Goal: Answer question/provide support: Answer question/provide support

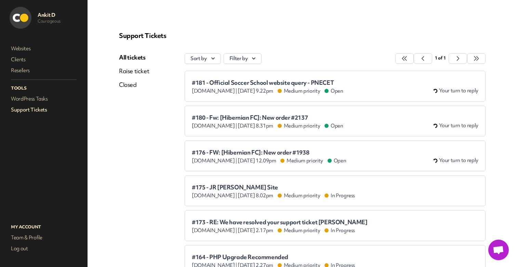
click at [259, 81] on span "#181 - Official Soccer School website query - PNECET" at bounding box center [268, 82] width 152 height 7
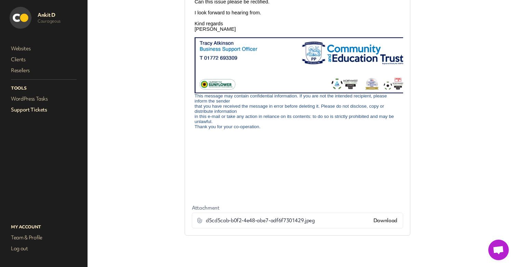
scroll to position [488, 0]
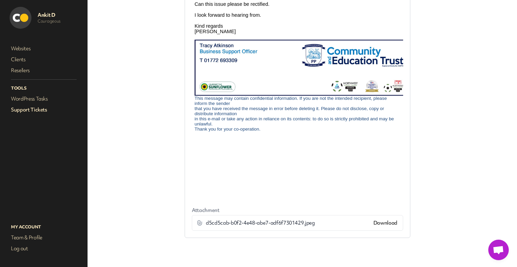
click at [265, 224] on span "d5cd5cab-b0f2-4e48-abe7-adf6f7301429.jpeg" at bounding box center [260, 223] width 109 height 7
click at [390, 224] on link "Download" at bounding box center [386, 223] width 24 height 7
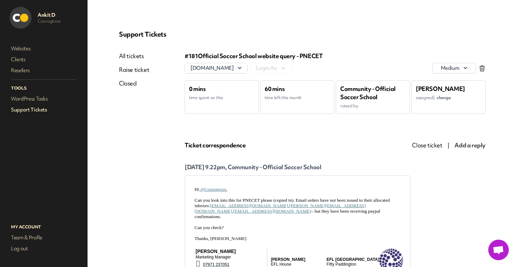
scroll to position [0, 0]
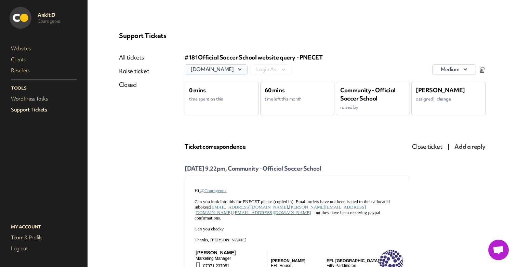
click at [247, 66] on button "[DOMAIN_NAME]" at bounding box center [216, 70] width 62 height 10
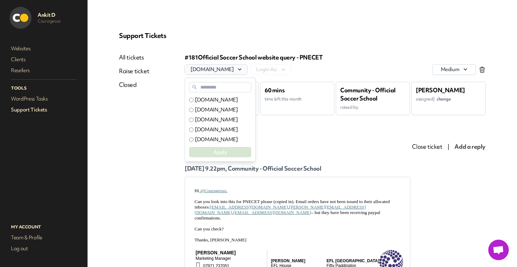
click at [247, 66] on button "[DOMAIN_NAME]" at bounding box center [216, 70] width 62 height 10
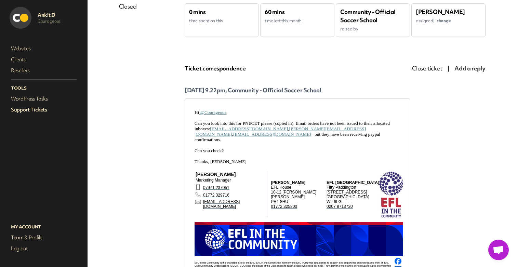
scroll to position [82, 0]
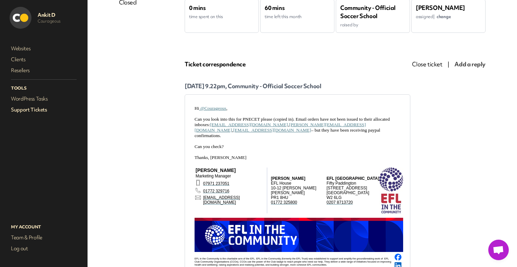
click at [366, 121] on span "Can you look into this for PNECET please (copied in). Email orders have not bee…" at bounding box center [292, 128] width 195 height 22
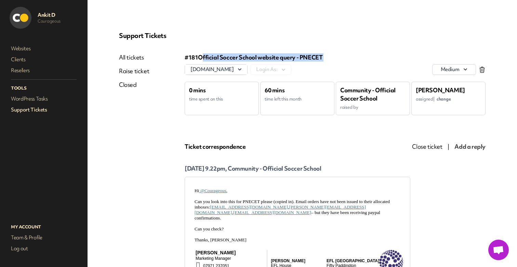
drag, startPoint x: 200, startPoint y: 59, endPoint x: 337, endPoint y: 62, distance: 137.6
click at [337, 62] on div "#181 Official Soccer School website query - PNECET [DOMAIN_NAME] Login As: medi…" at bounding box center [335, 64] width 301 height 22
copy div "Official Soccer School website query - PNECET"
